Goal: Task Accomplishment & Management: Use online tool/utility

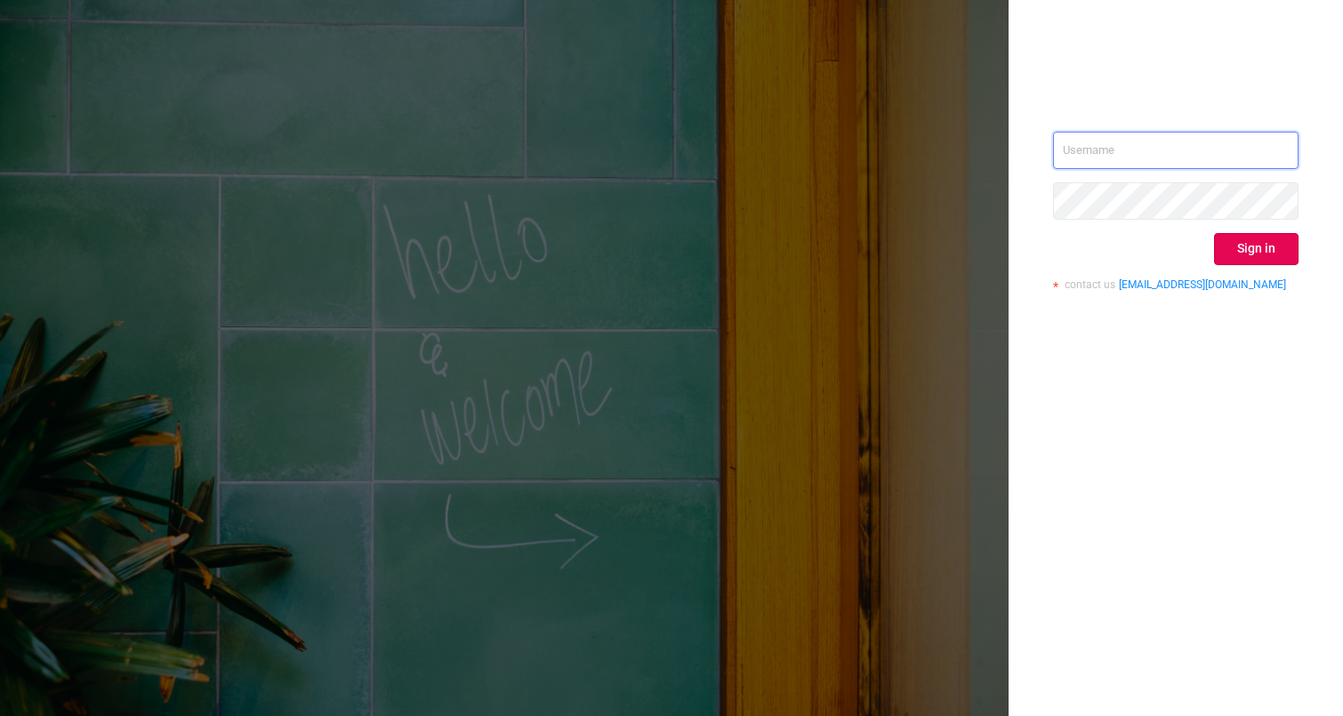
click at [1099, 163] on input "text" at bounding box center [1175, 150] width 245 height 37
type input "[PERSON_NAME][EMAIL_ADDRESS][PERSON_NAME][DOMAIN_NAME]"
click at [1235, 252] on button "Sign in" at bounding box center [1256, 249] width 84 height 32
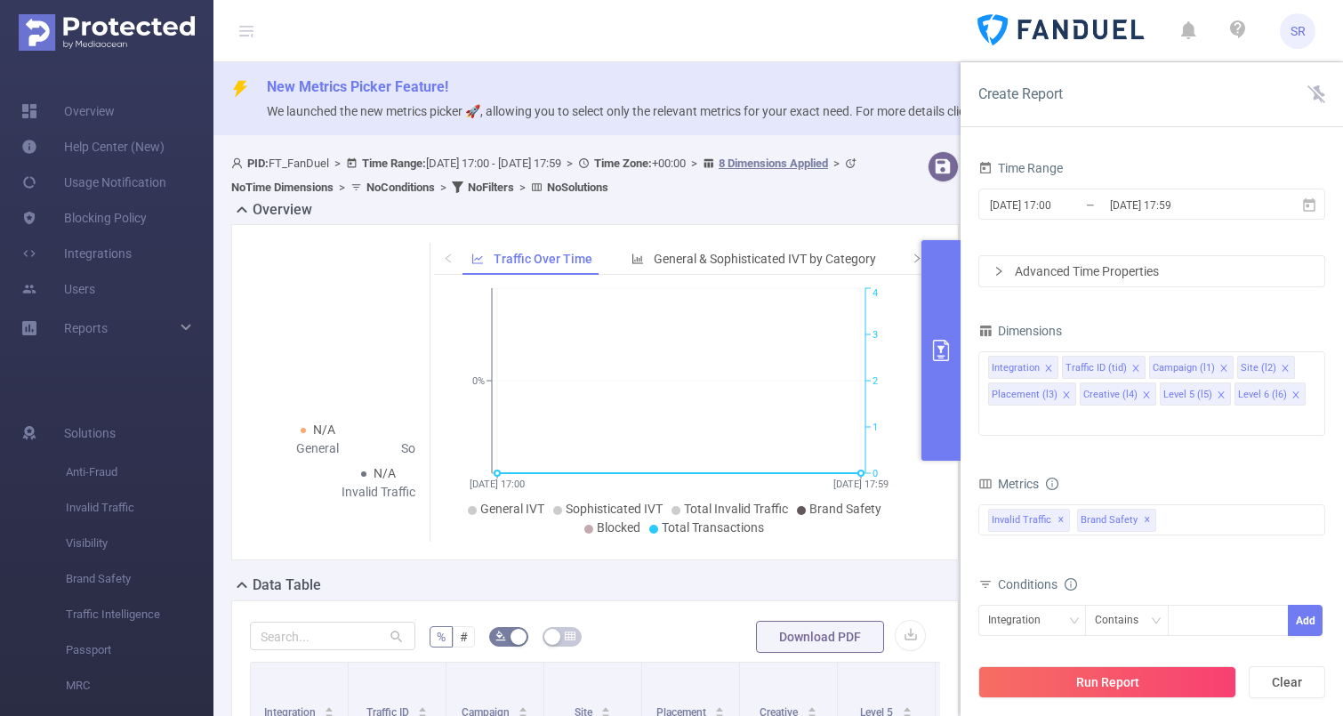
click at [864, 234] on div "N/A General N/A Sophisticated N/A Invalid Traffic Traffic Over Time General & S…" at bounding box center [594, 392] width 727 height 336
click at [946, 331] on button "primary" at bounding box center [940, 350] width 39 height 221
click at [1287, 678] on button "Clear" at bounding box center [1286, 682] width 76 height 32
click at [1291, 677] on button "Clear" at bounding box center [1286, 682] width 76 height 32
click at [1311, 90] on icon at bounding box center [1316, 94] width 18 height 18
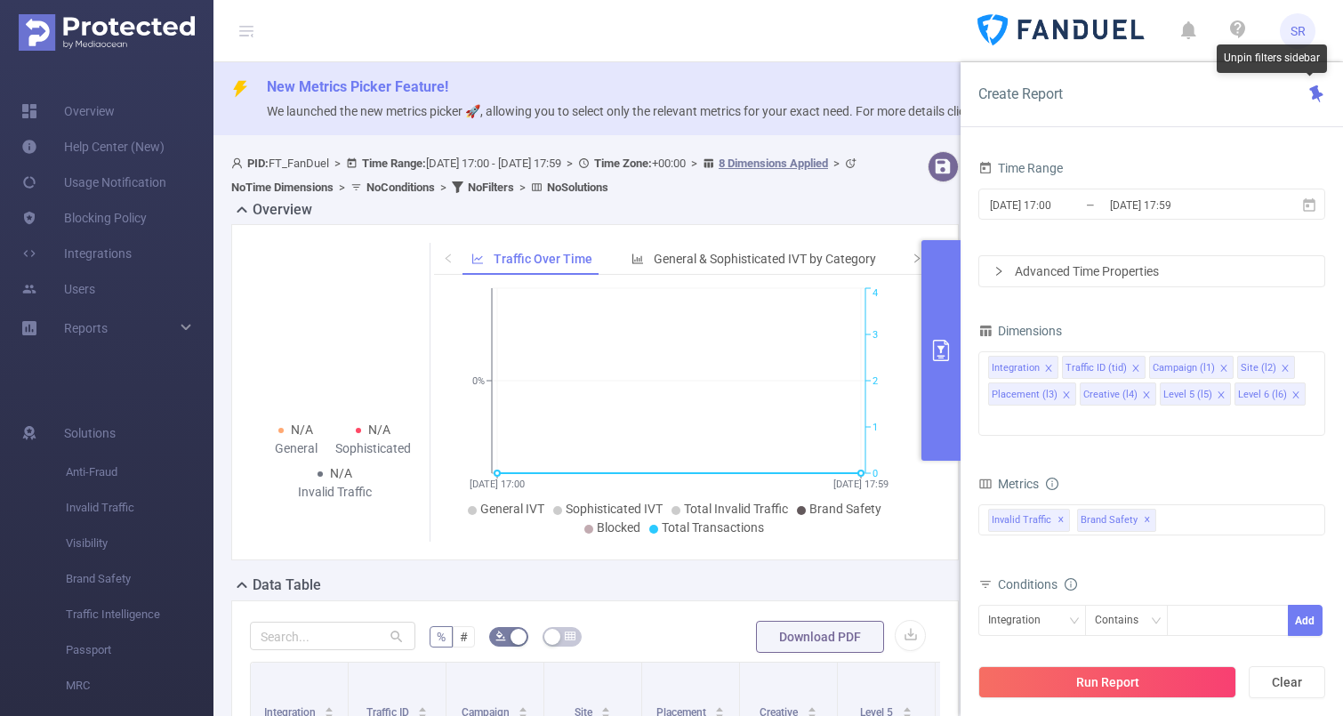
click at [1307, 91] on icon at bounding box center [1316, 94] width 18 height 18
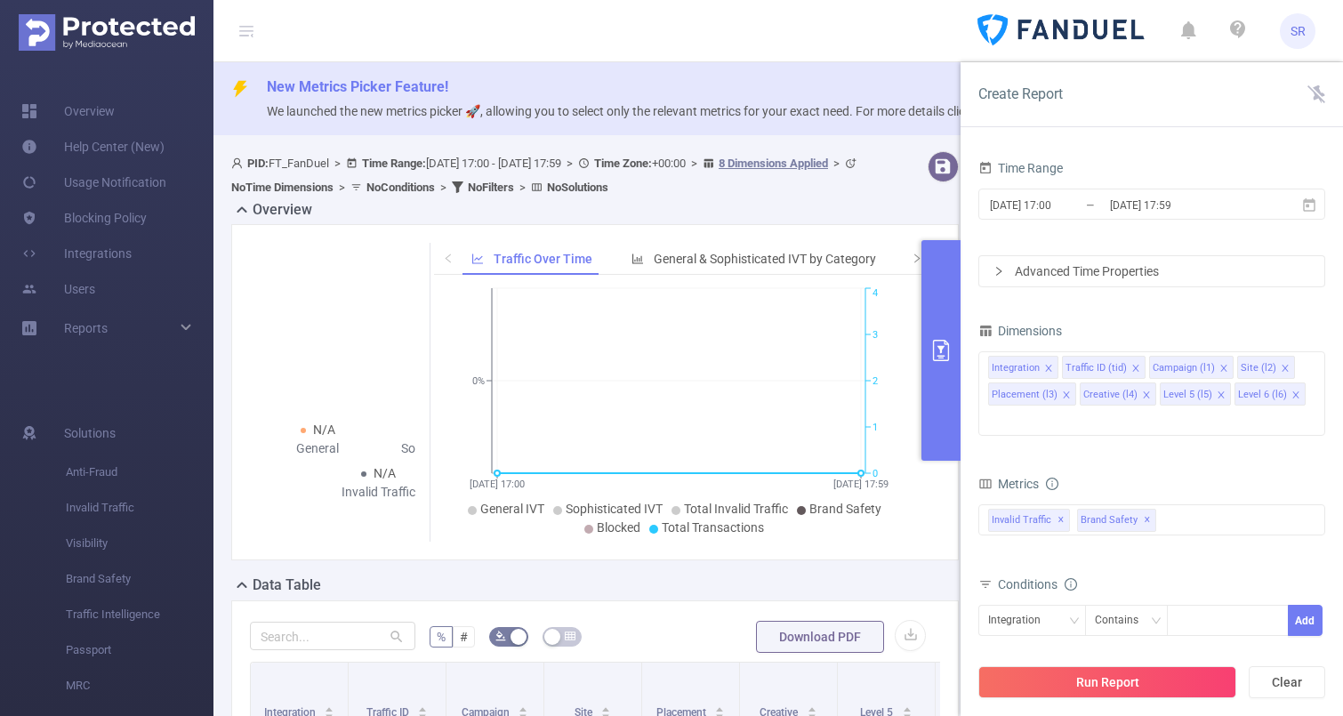
click at [694, 141] on div "New Metrics Picker Feature! We launched the new metrics picker 🚀, allowing you …" at bounding box center [777, 570] width 1129 height 1016
